Goal: Find specific page/section: Find specific page/section

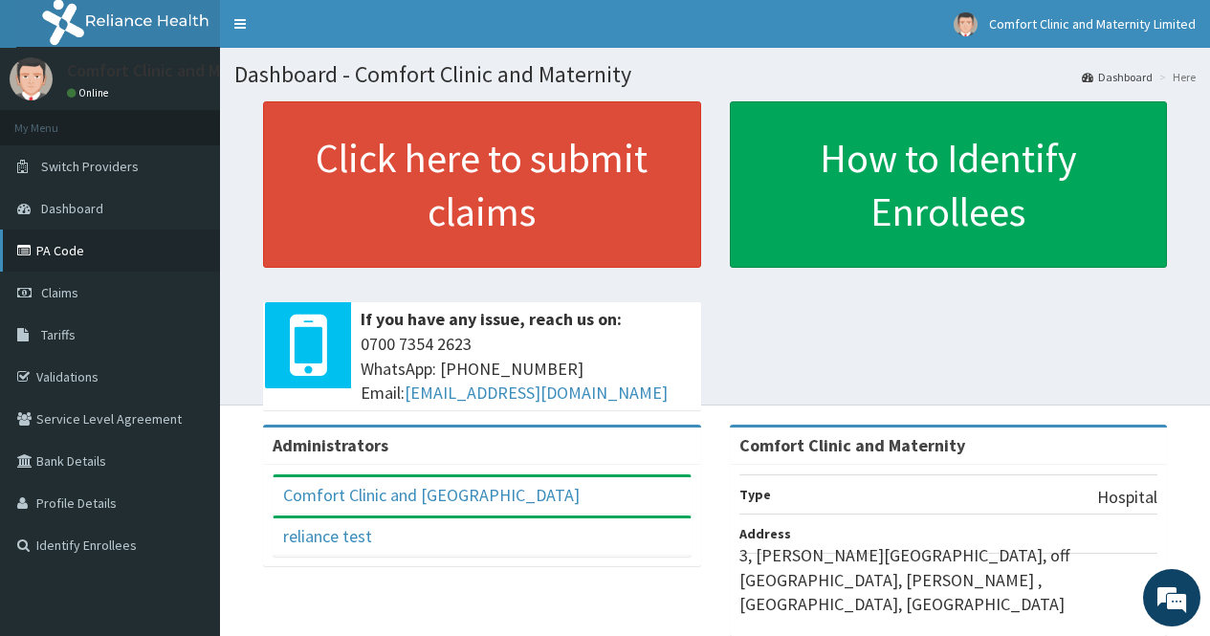
click at [41, 242] on link "PA Code" at bounding box center [110, 251] width 220 height 42
click at [50, 252] on link "PA Code" at bounding box center [110, 251] width 220 height 42
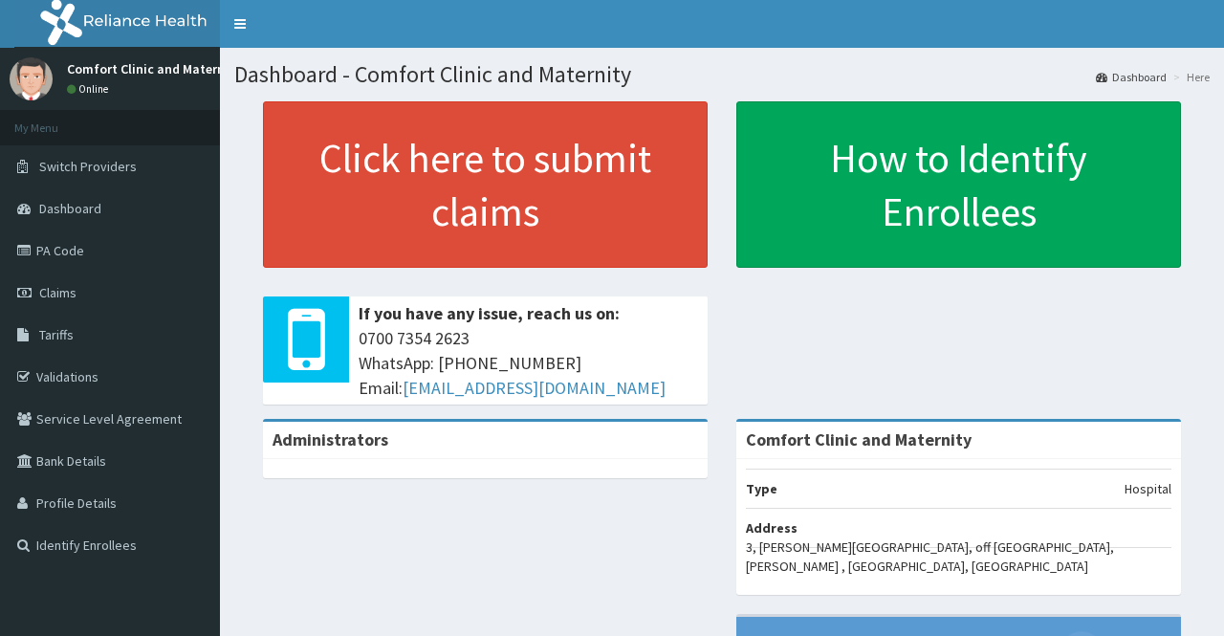
click at [43, 249] on link "PA Code" at bounding box center [110, 251] width 220 height 42
